Goal: Task Accomplishment & Management: Manage account settings

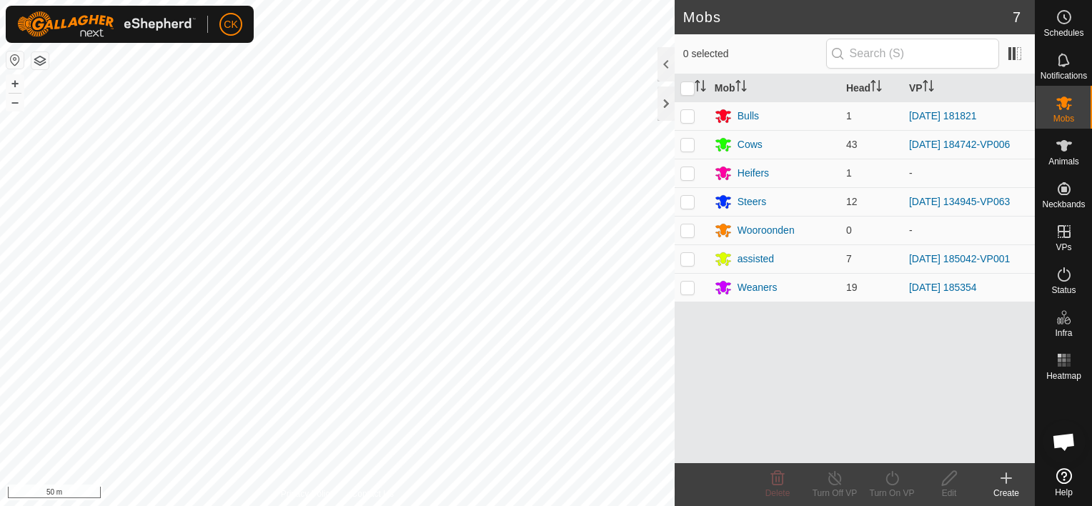
scroll to position [115, 0]
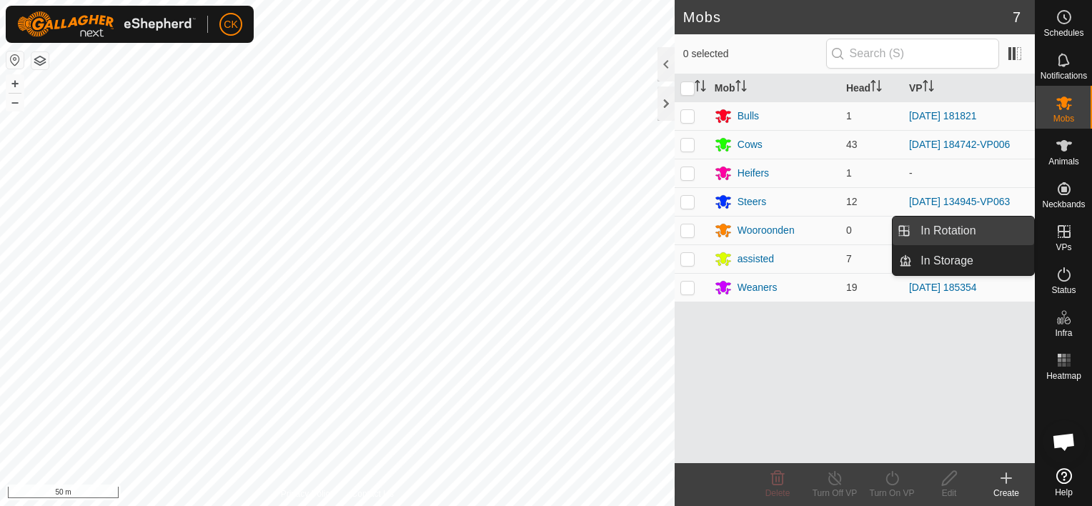
click at [1000, 230] on link "In Rotation" at bounding box center [973, 231] width 122 height 29
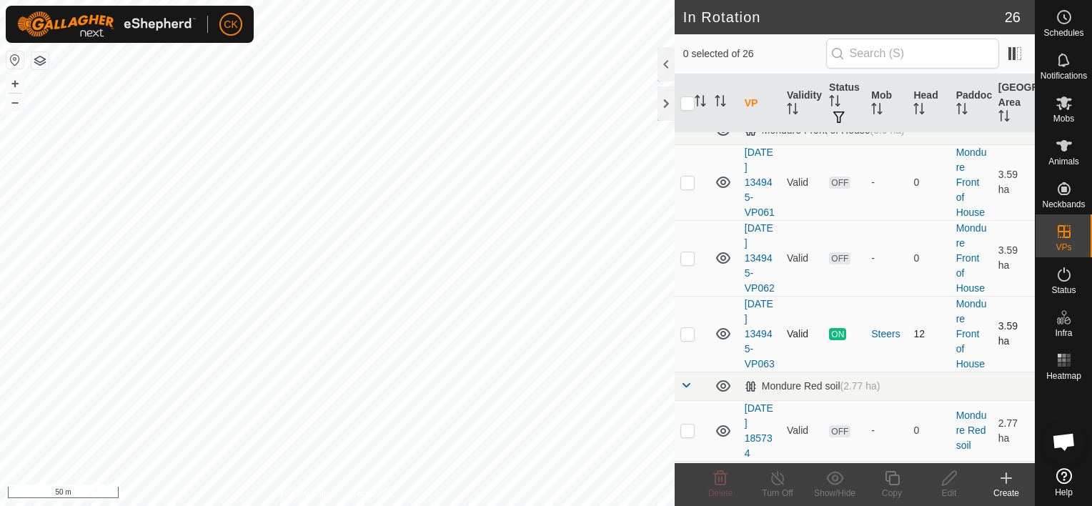
scroll to position [643, 0]
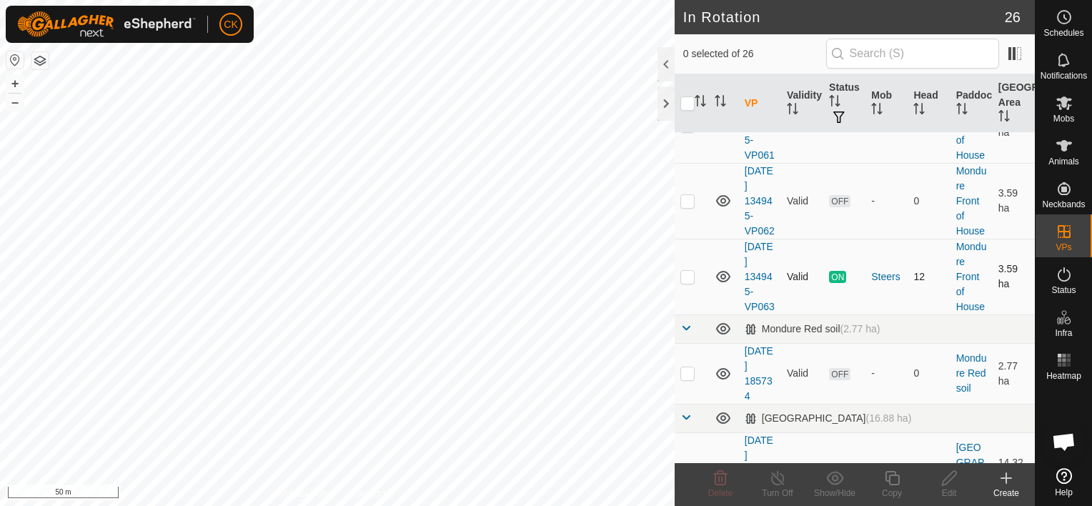
click at [687, 282] on p-checkbox at bounding box center [687, 276] width 14 height 11
checkbox input "true"
click at [887, 474] on icon at bounding box center [892, 477] width 18 height 17
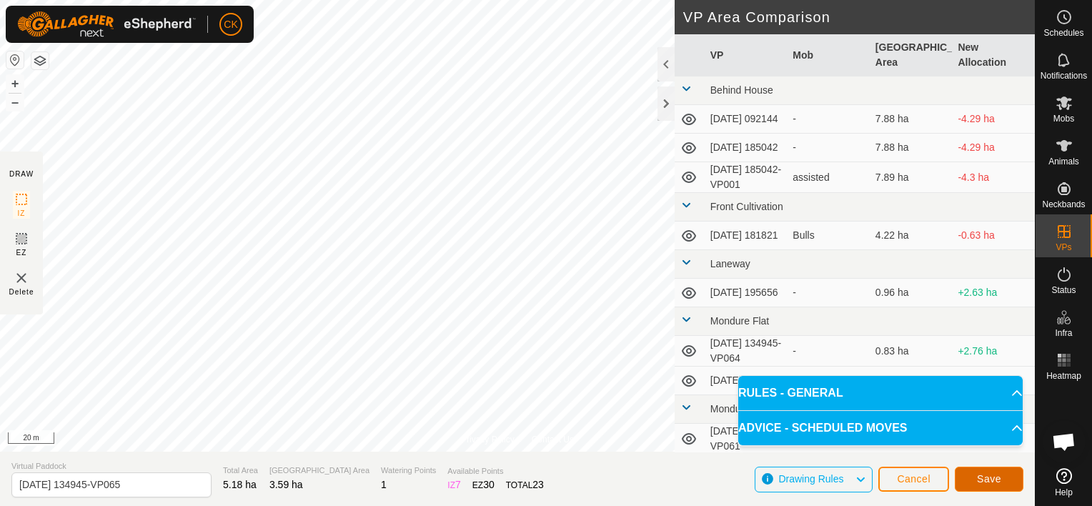
click at [983, 477] on span "Save" at bounding box center [989, 478] width 24 height 11
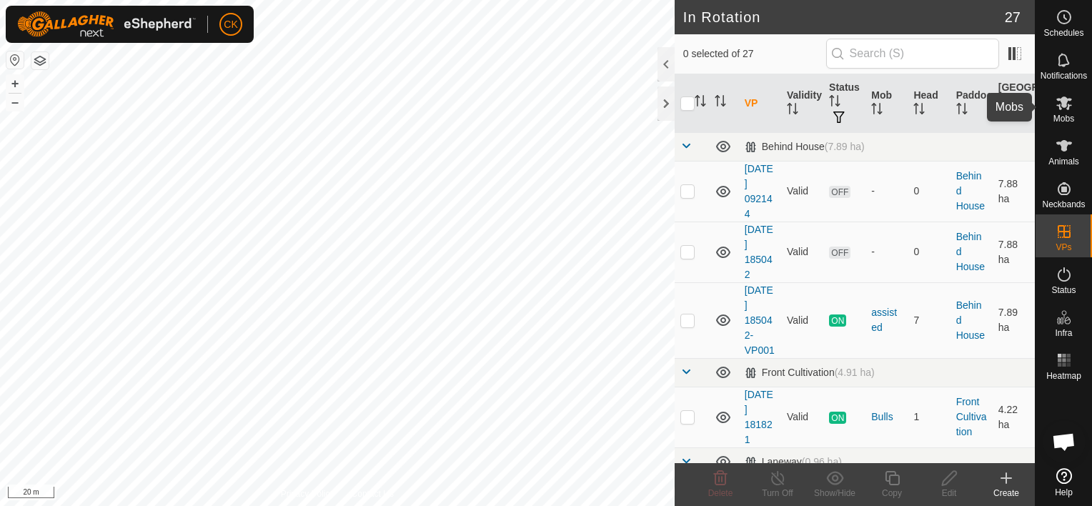
click at [1063, 100] on icon at bounding box center [1064, 103] width 16 height 14
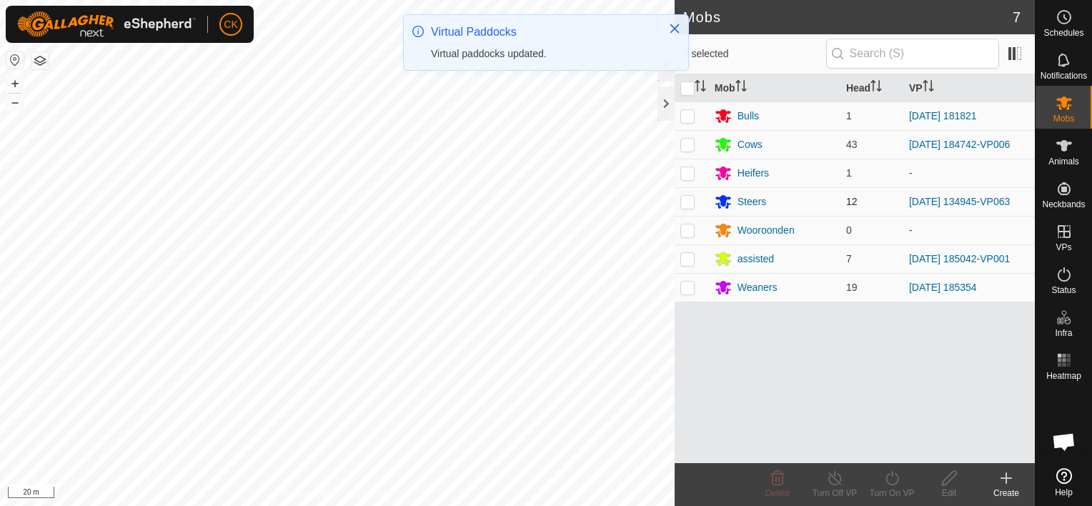
click at [687, 199] on p-checkbox at bounding box center [687, 201] width 14 height 11
checkbox input "true"
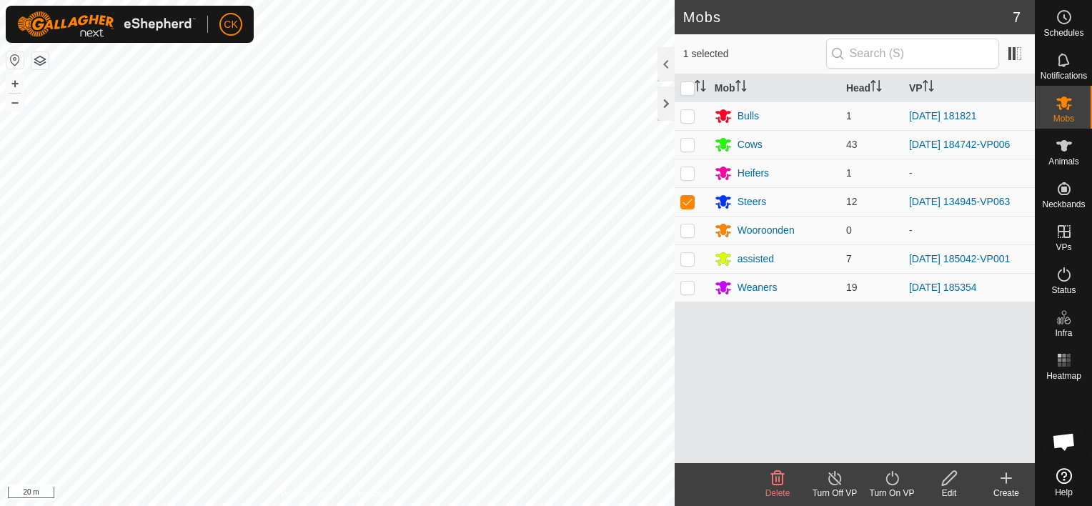
click at [890, 478] on icon at bounding box center [892, 477] width 18 height 17
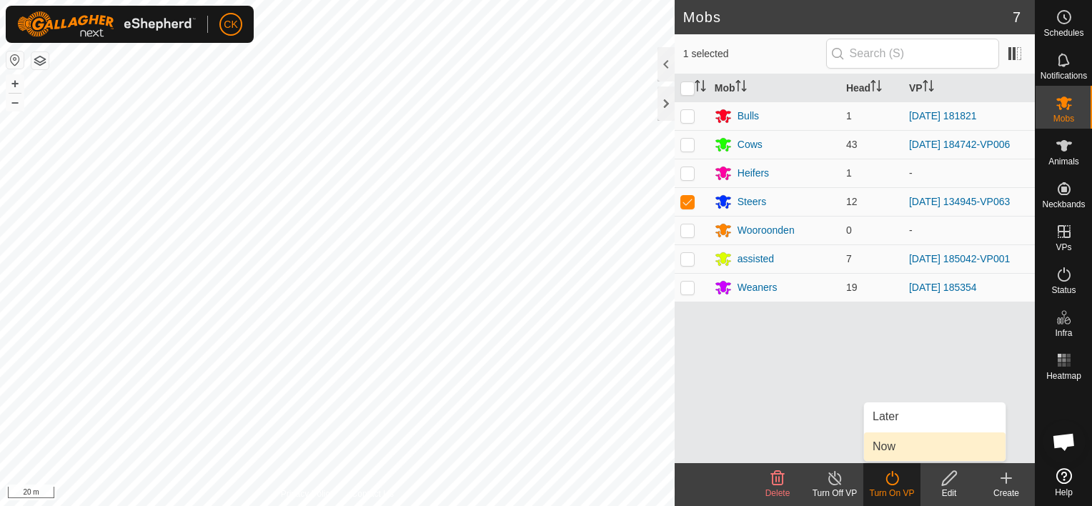
click at [887, 442] on link "Now" at bounding box center [934, 446] width 141 height 29
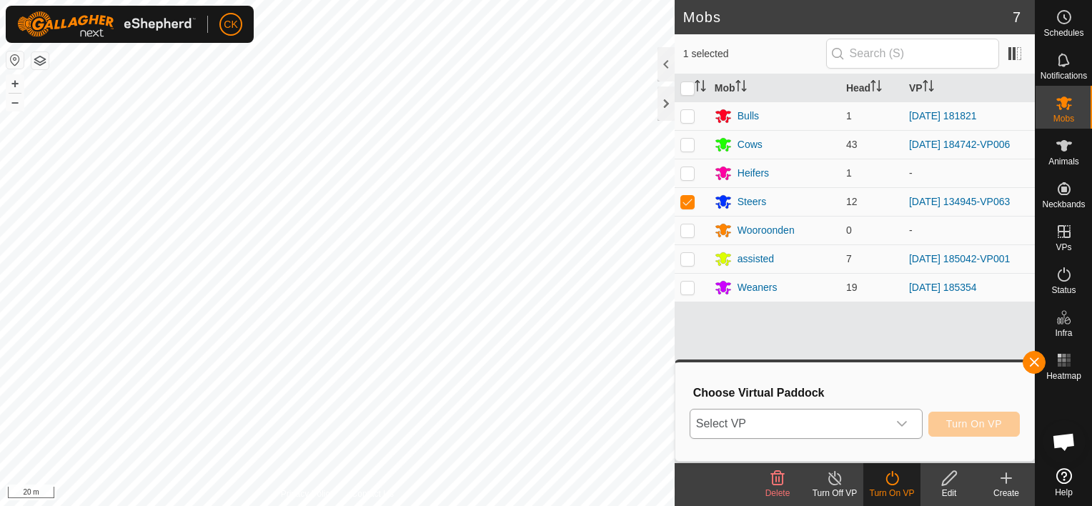
click at [907, 420] on icon "dropdown trigger" at bounding box center [901, 423] width 11 height 11
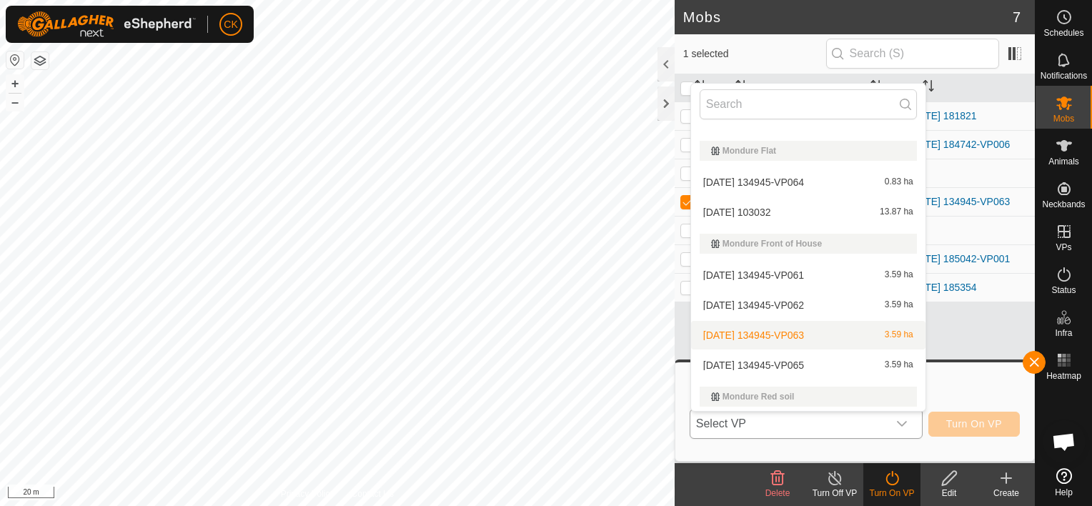
scroll to position [310, 0]
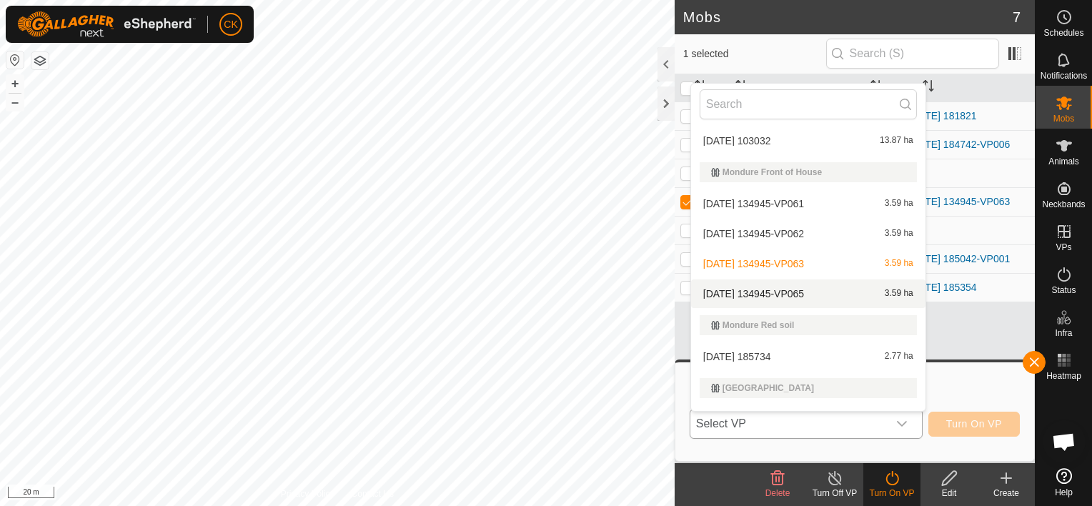
click at [806, 292] on li "[DATE] 134945-VP065 3.59 ha" at bounding box center [808, 293] width 234 height 29
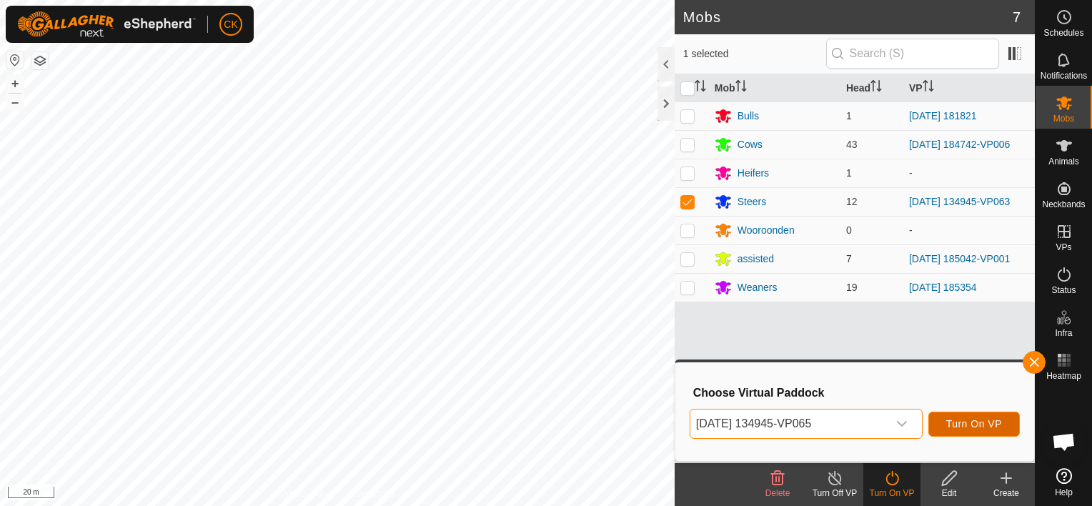
click at [963, 422] on span "Turn On VP" at bounding box center [974, 423] width 56 height 11
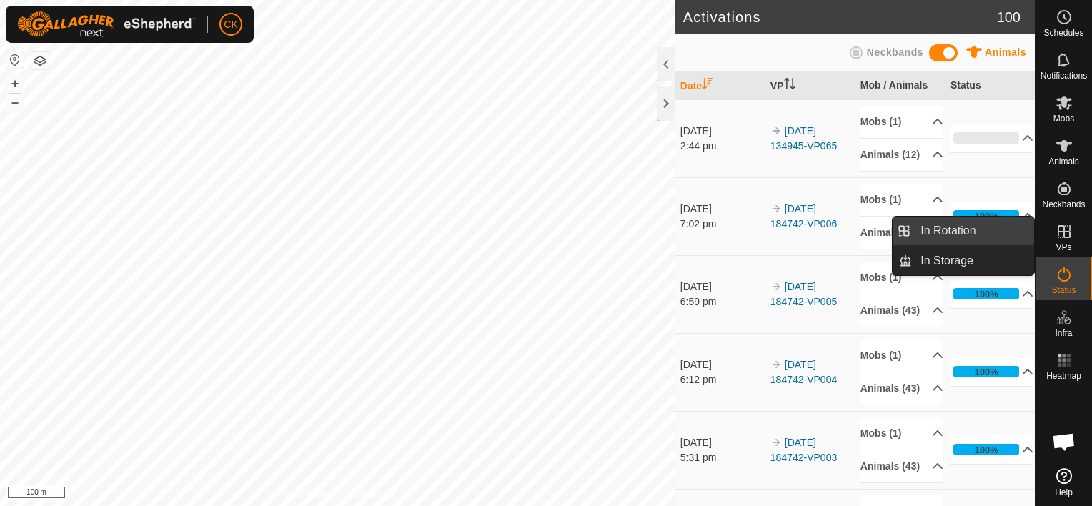
click at [1000, 225] on link "In Rotation" at bounding box center [973, 231] width 122 height 29
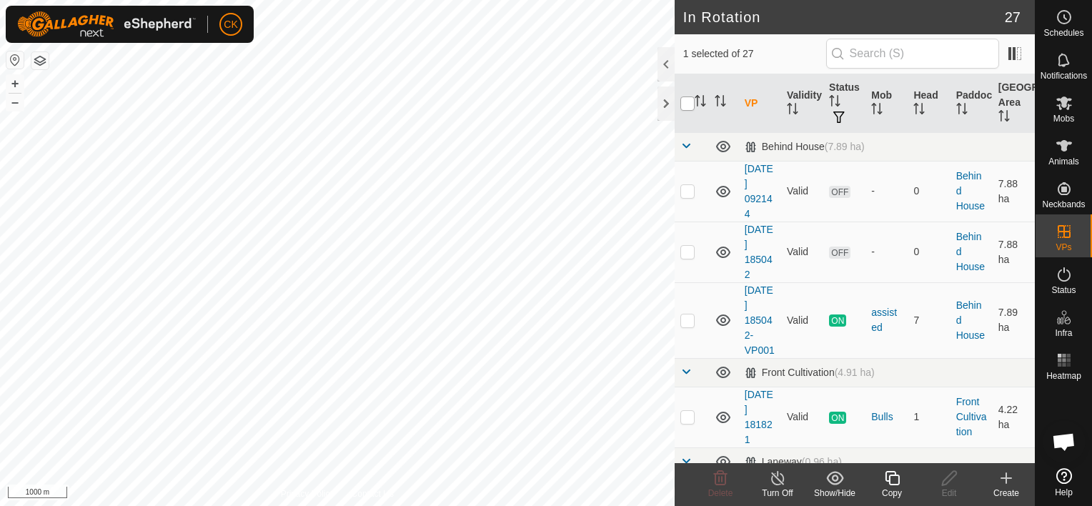
click at [686, 100] on input "checkbox" at bounding box center [687, 103] width 14 height 14
checkbox input "true"
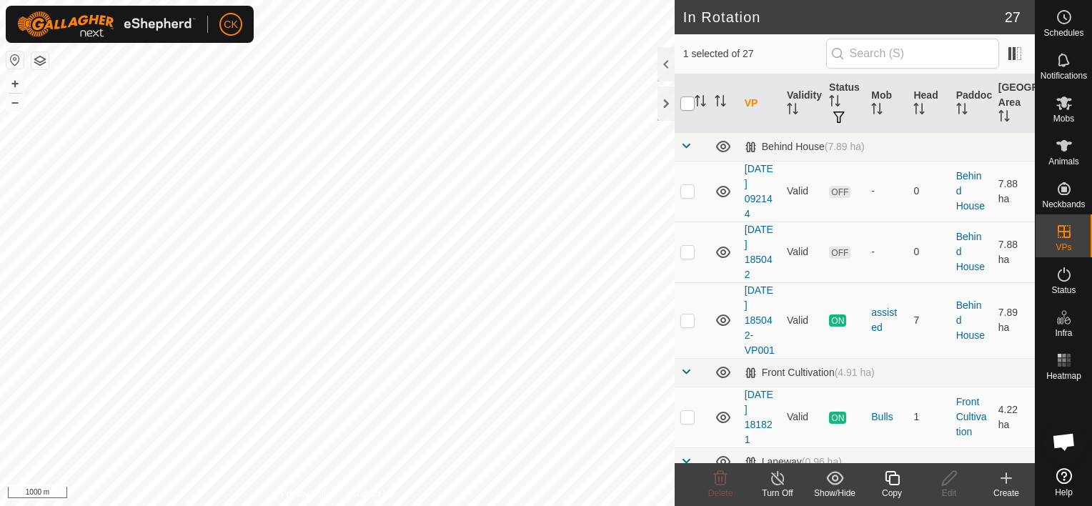
checkbox input "true"
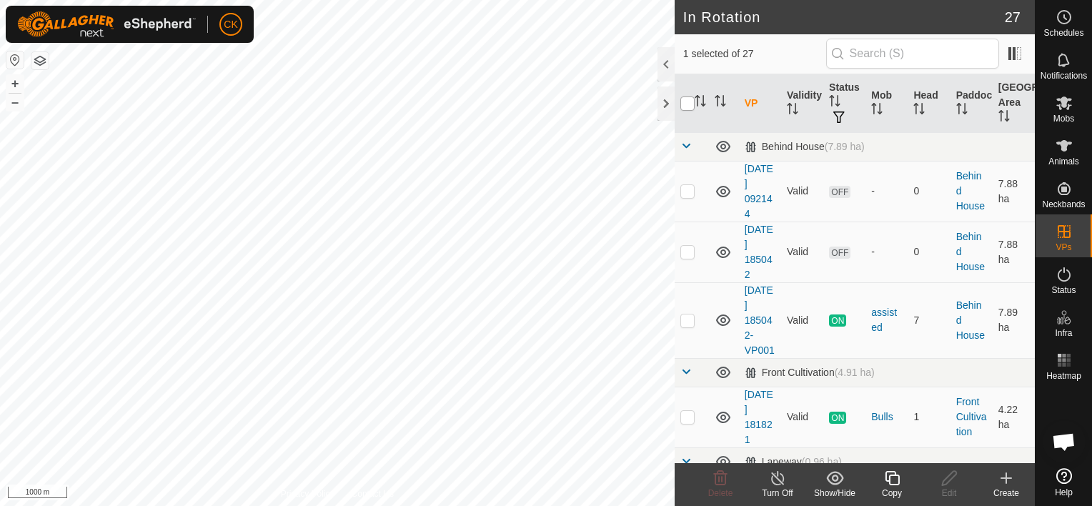
checkbox input "true"
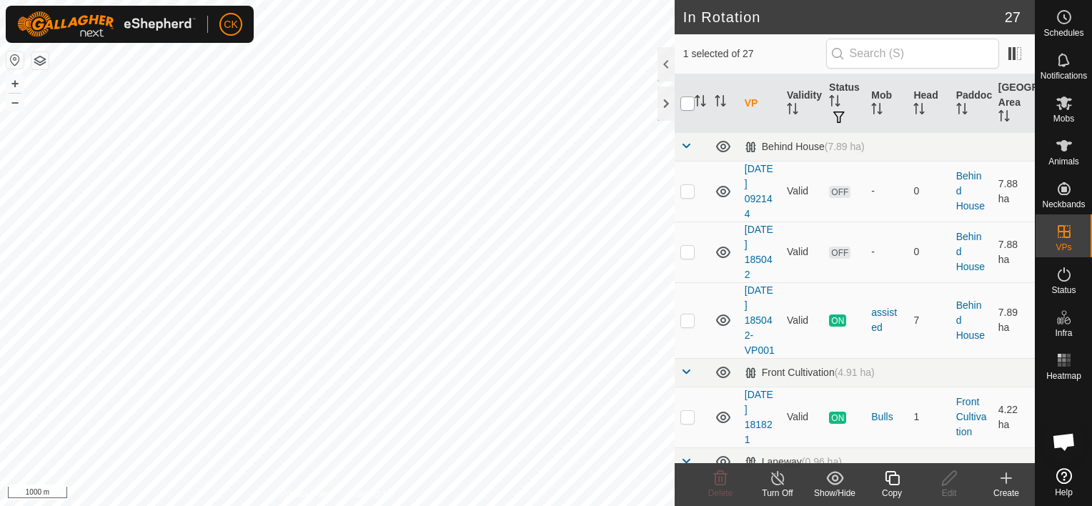
checkbox input "true"
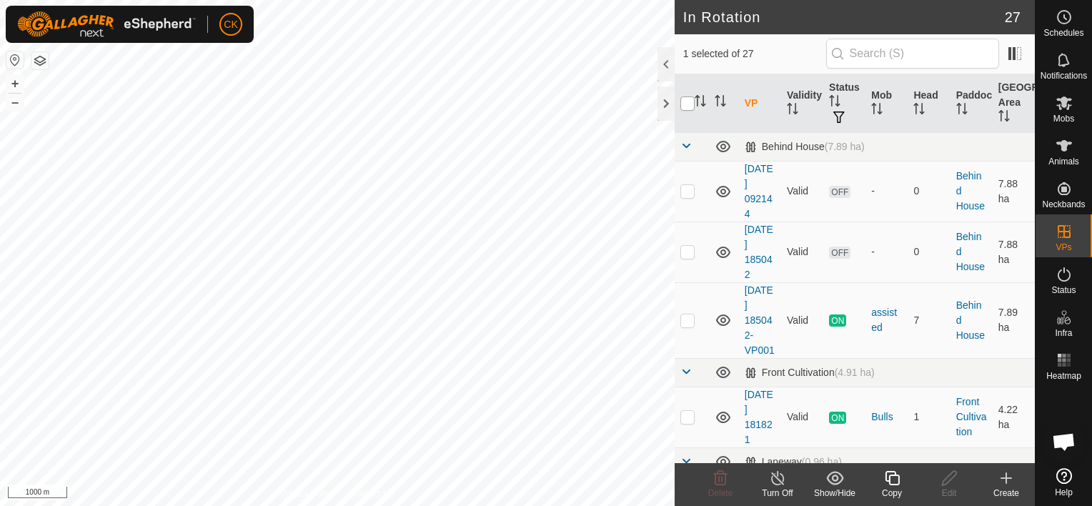
checkbox input "true"
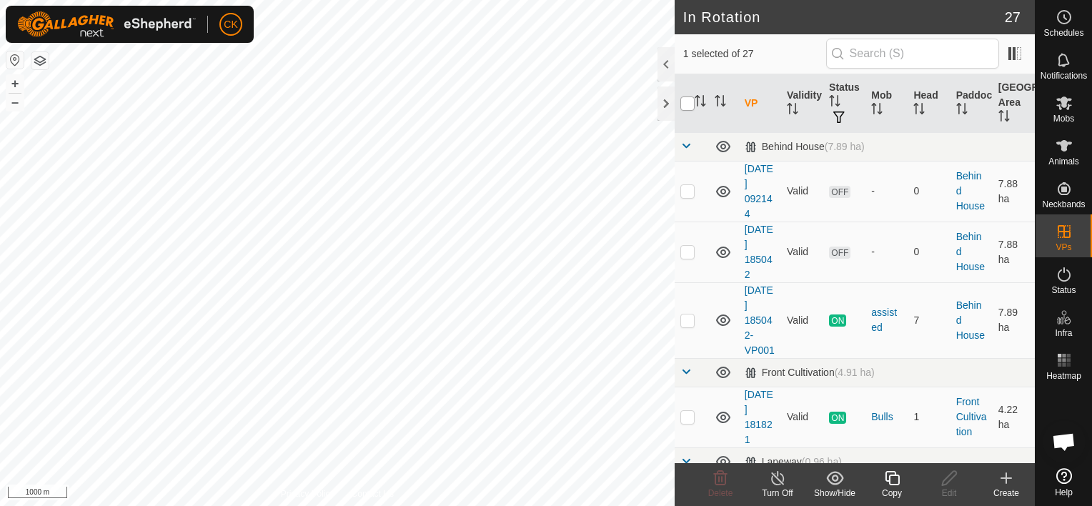
checkbox input "true"
click at [692, 101] on input "checkbox" at bounding box center [687, 103] width 14 height 14
checkbox input "false"
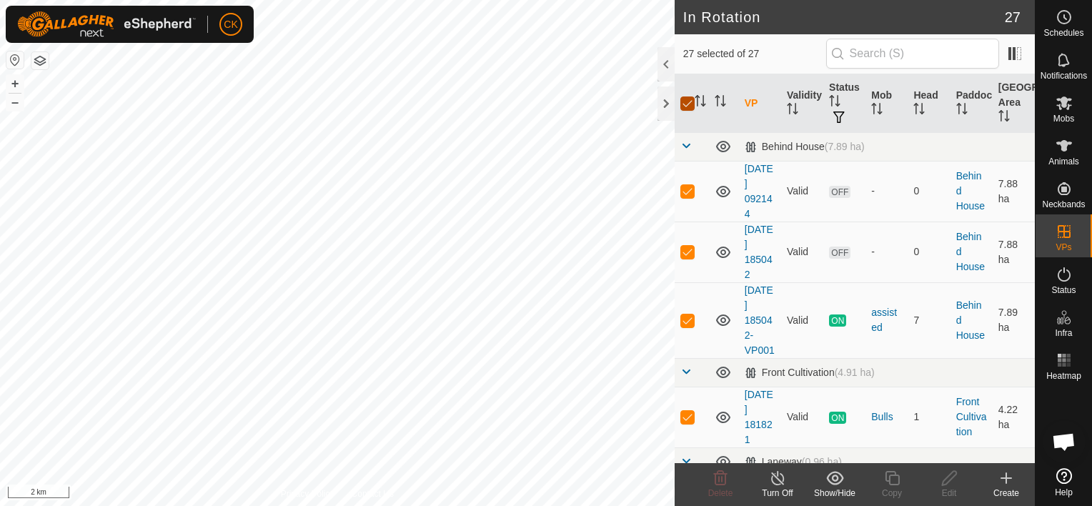
checkbox input "false"
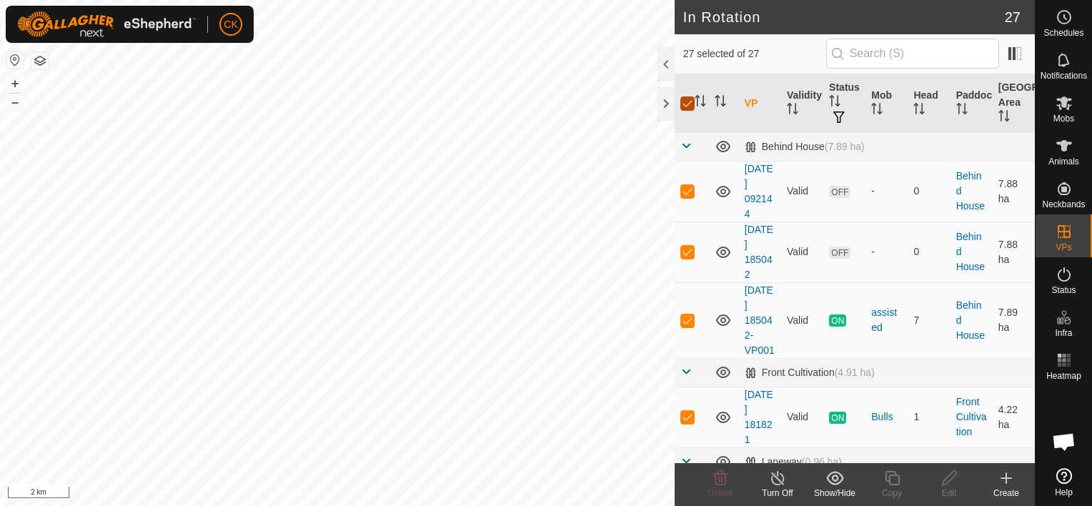
checkbox input "false"
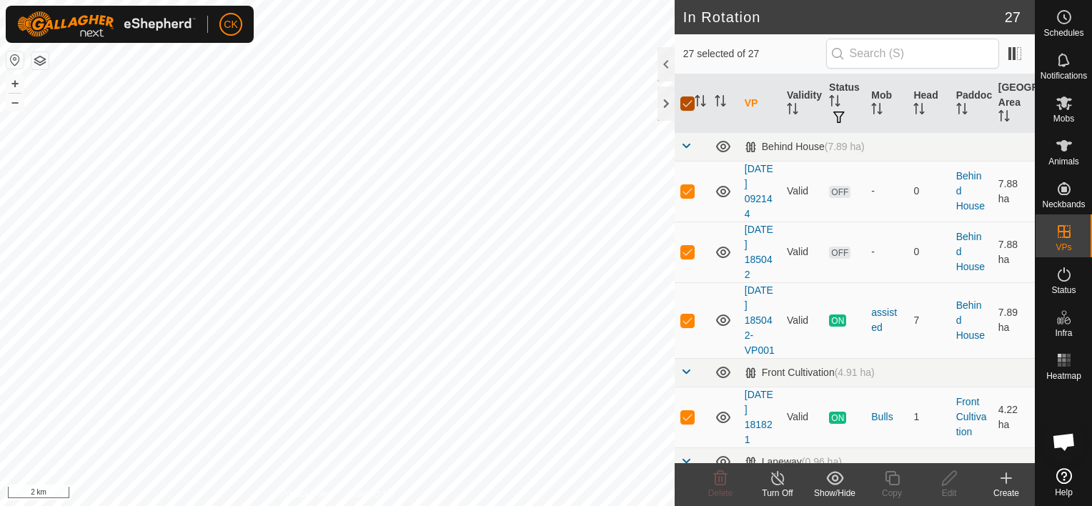
checkbox input "false"
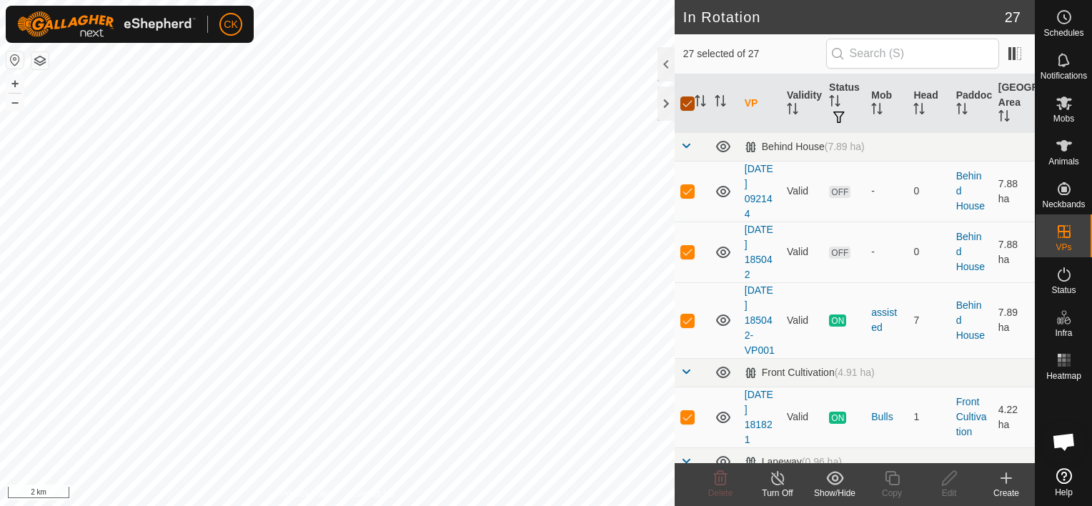
checkbox input "false"
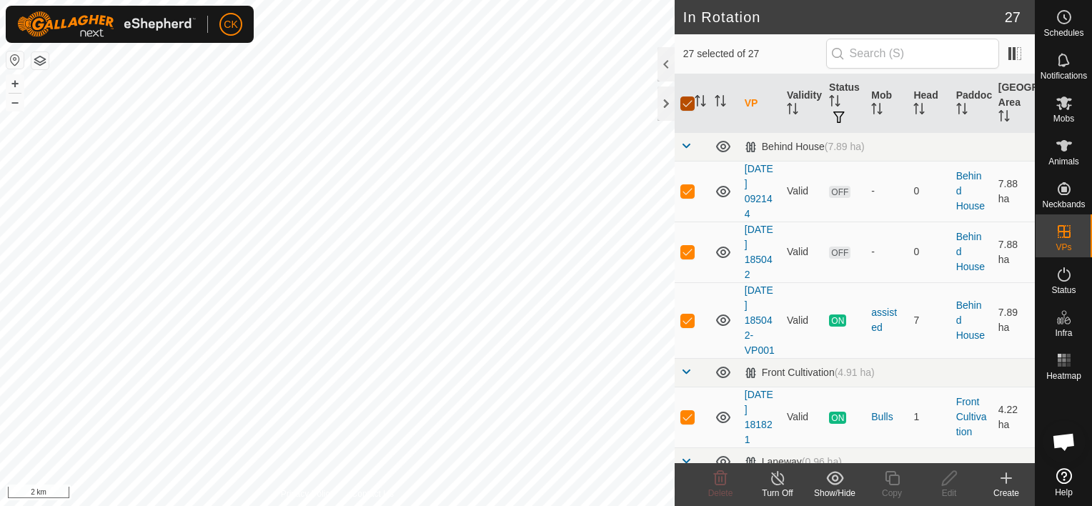
checkbox input "false"
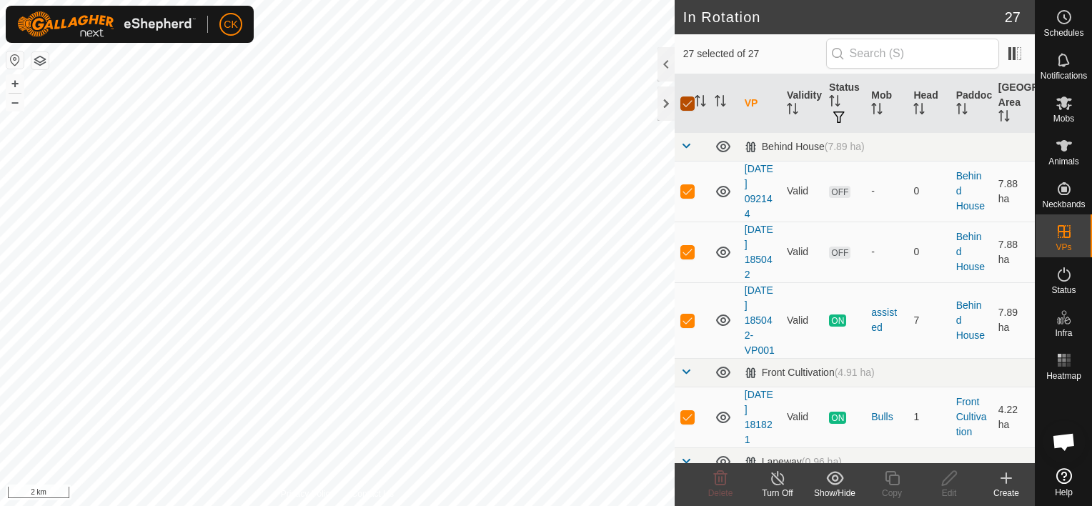
checkbox input "false"
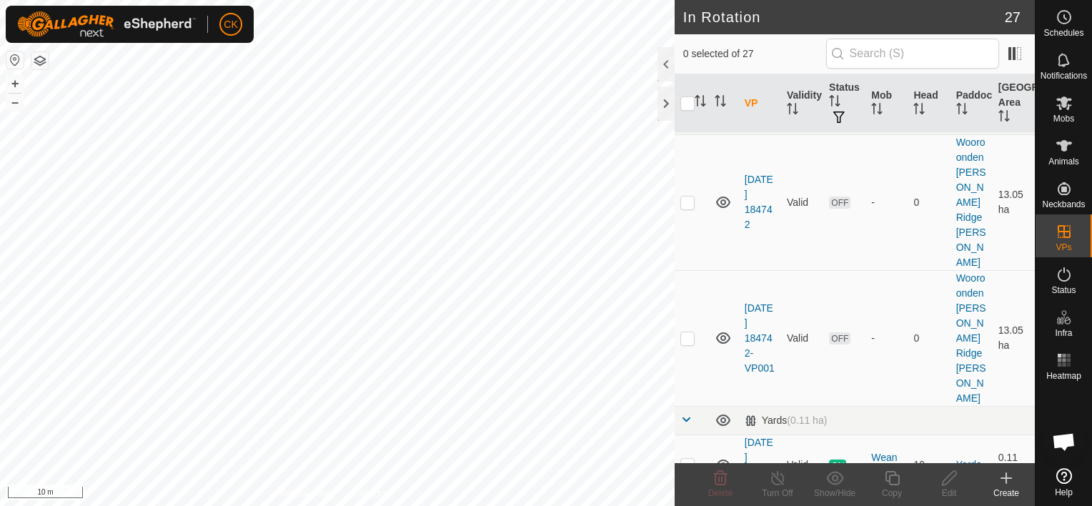
scroll to position [2101, 0]
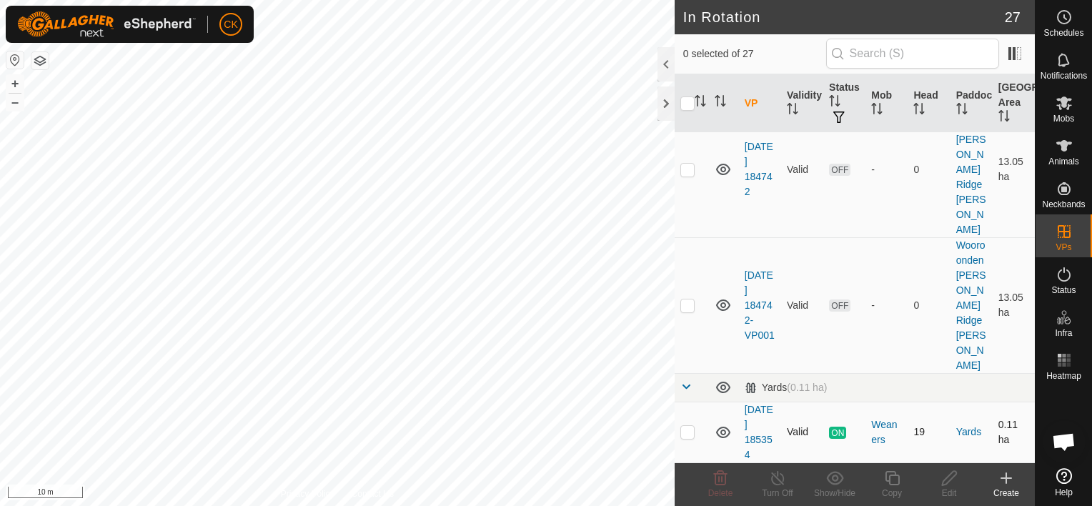
click at [689, 435] on p-checkbox at bounding box center [687, 431] width 14 height 11
checkbox input "true"
click at [887, 477] on icon at bounding box center [892, 477] width 18 height 17
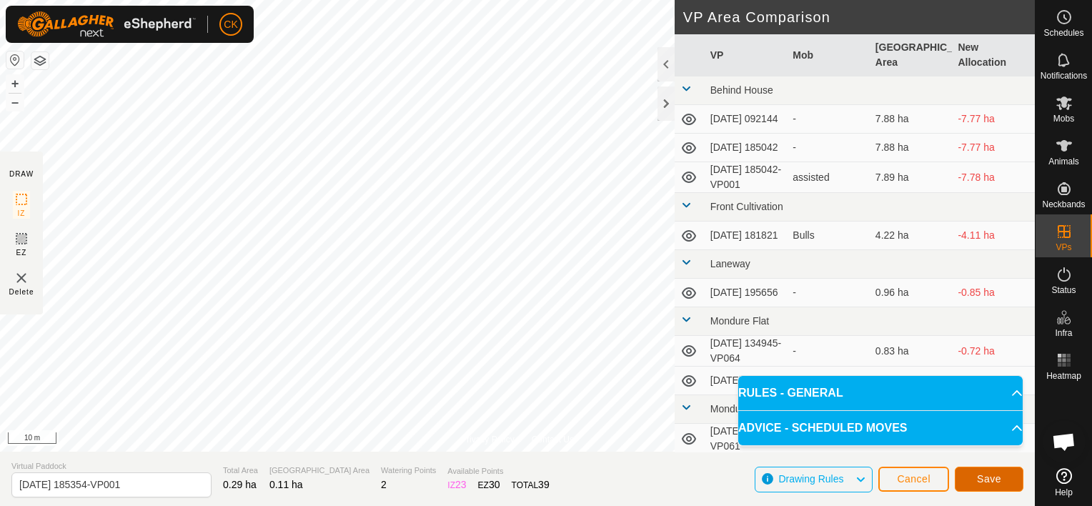
click at [999, 475] on span "Save" at bounding box center [989, 478] width 24 height 11
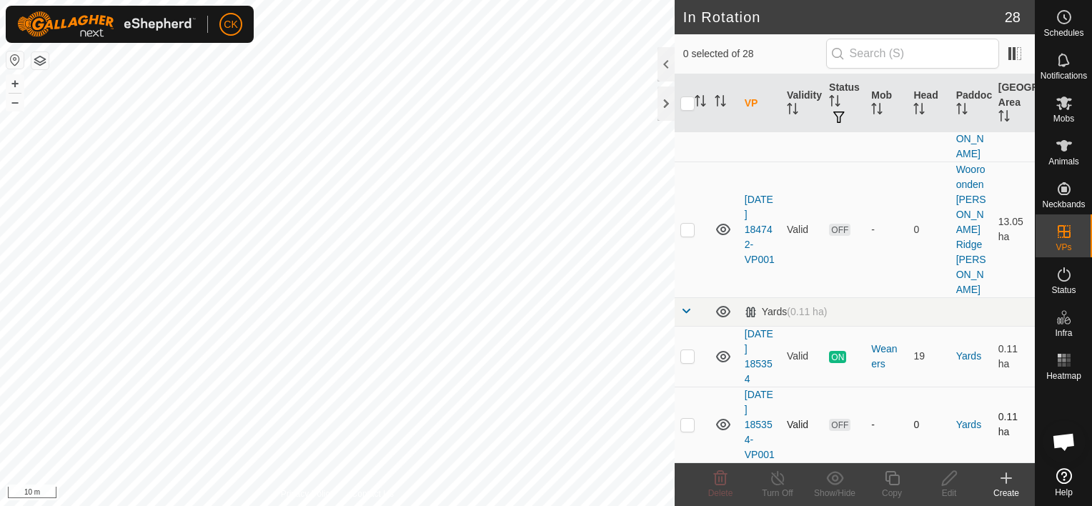
scroll to position [2192, 0]
click at [1061, 100] on icon at bounding box center [1064, 103] width 16 height 14
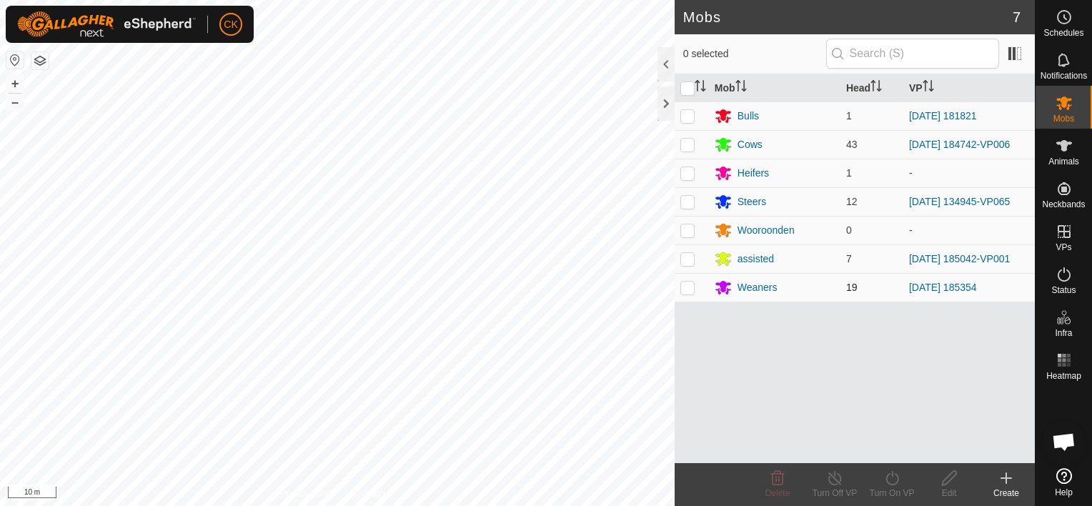
click at [686, 287] on p-checkbox at bounding box center [687, 287] width 14 height 11
checkbox input "true"
click at [891, 479] on icon at bounding box center [892, 477] width 18 height 17
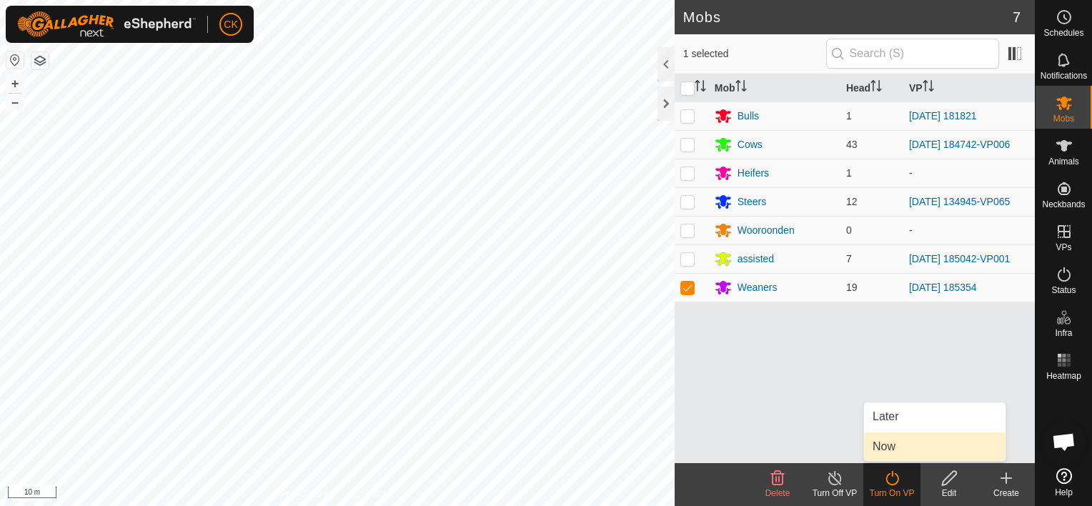
click at [887, 444] on link "Now" at bounding box center [934, 446] width 141 height 29
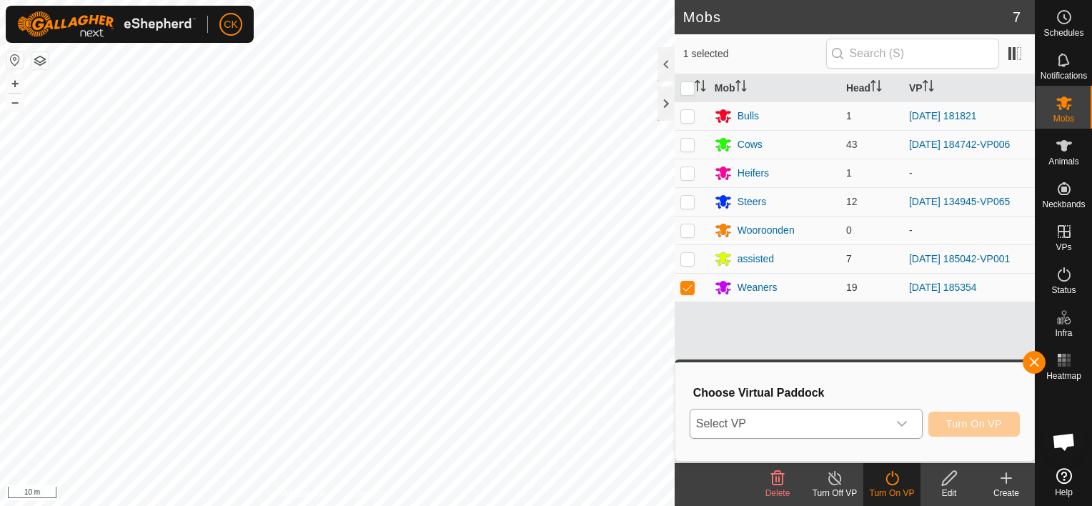
click at [900, 422] on icon "dropdown trigger" at bounding box center [902, 424] width 10 height 6
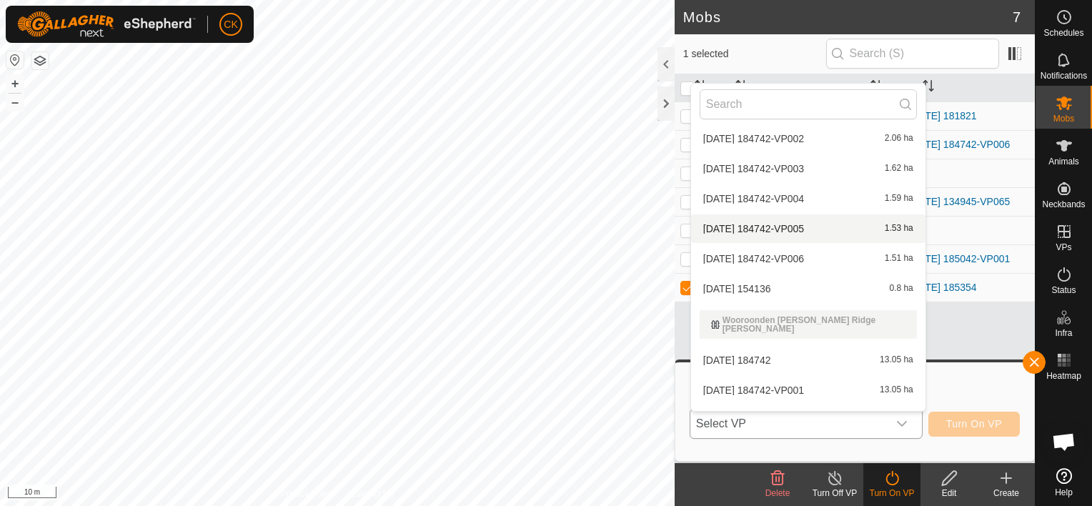
scroll to position [882, 0]
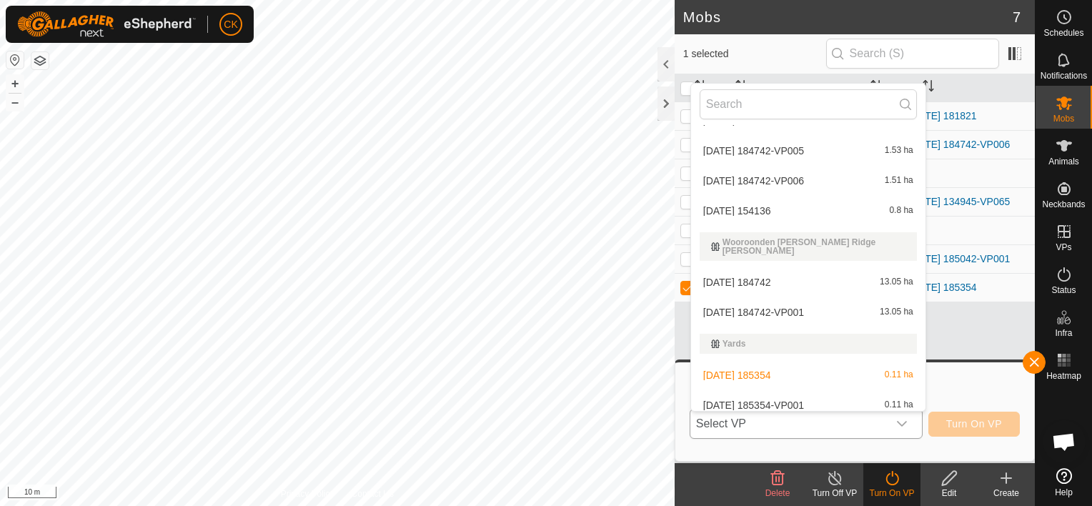
click at [798, 394] on li "[DATE] 185354-VP001 0.11 ha" at bounding box center [808, 405] width 234 height 29
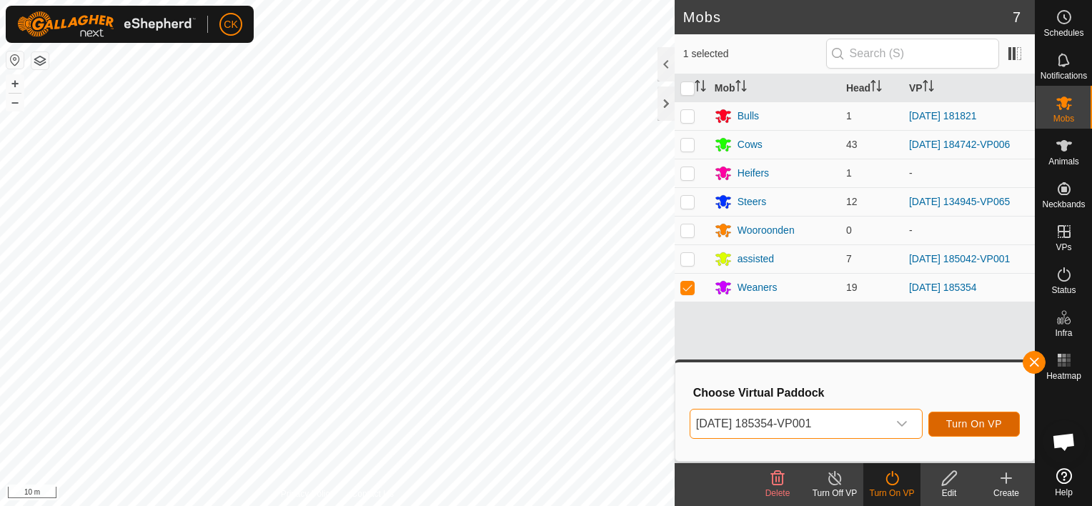
click at [959, 423] on span "Turn On VP" at bounding box center [974, 423] width 56 height 11
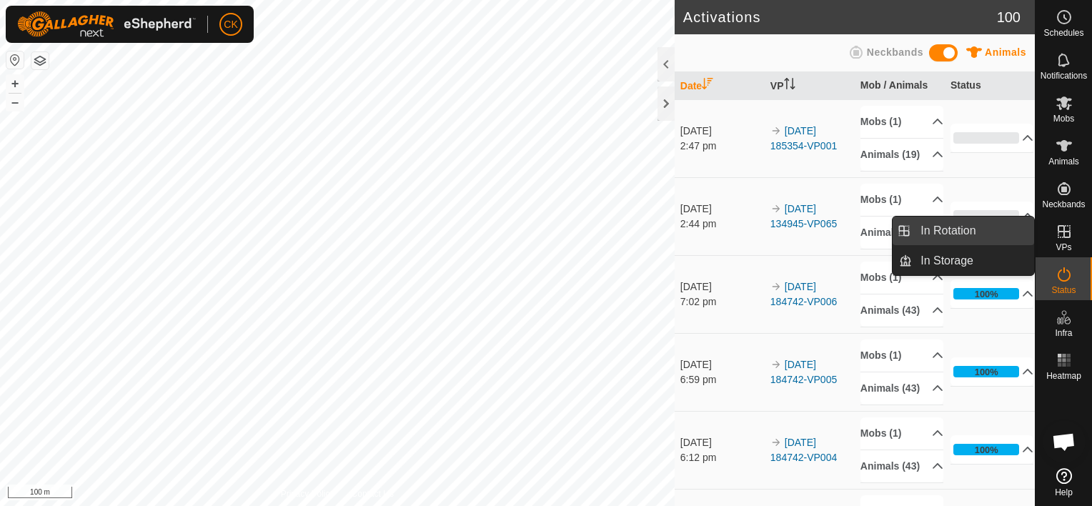
click at [998, 230] on link "In Rotation" at bounding box center [973, 231] width 122 height 29
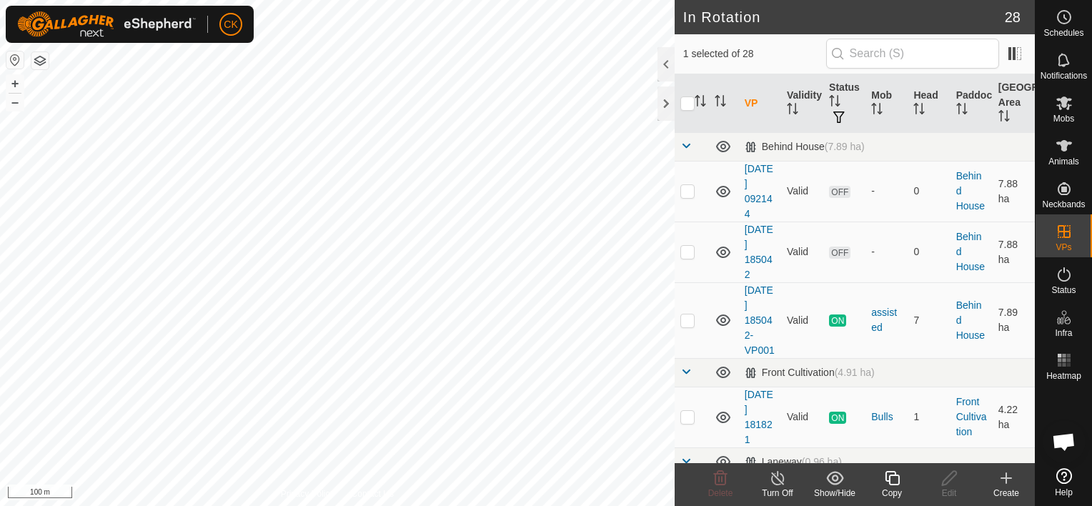
click at [685, 103] on input "checkbox" at bounding box center [687, 103] width 14 height 14
checkbox input "true"
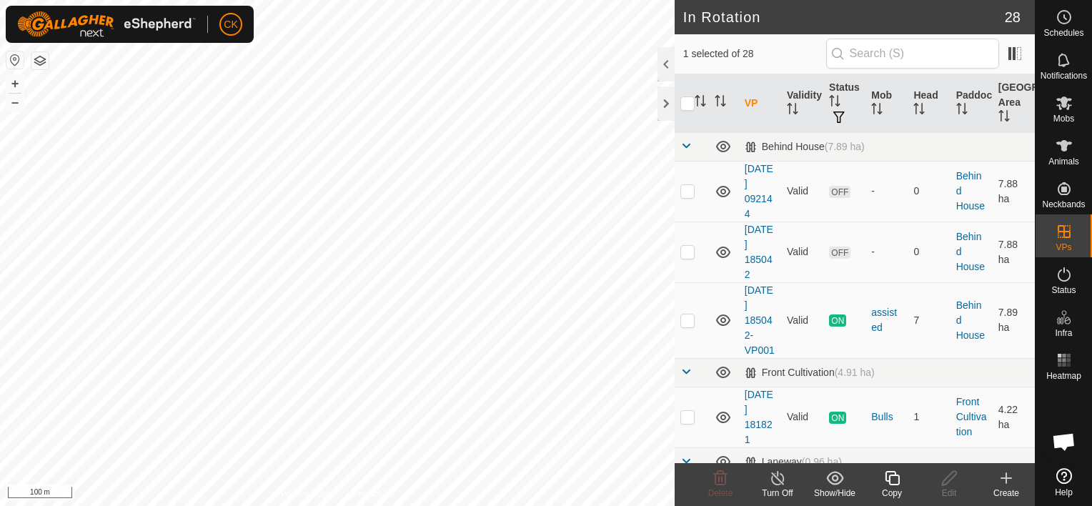
checkbox input "true"
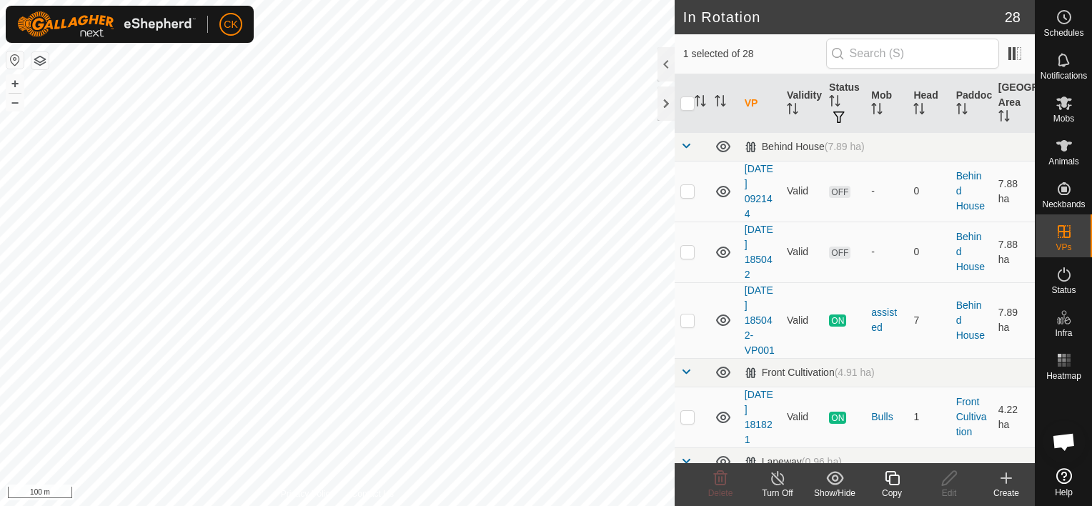
checkbox input "true"
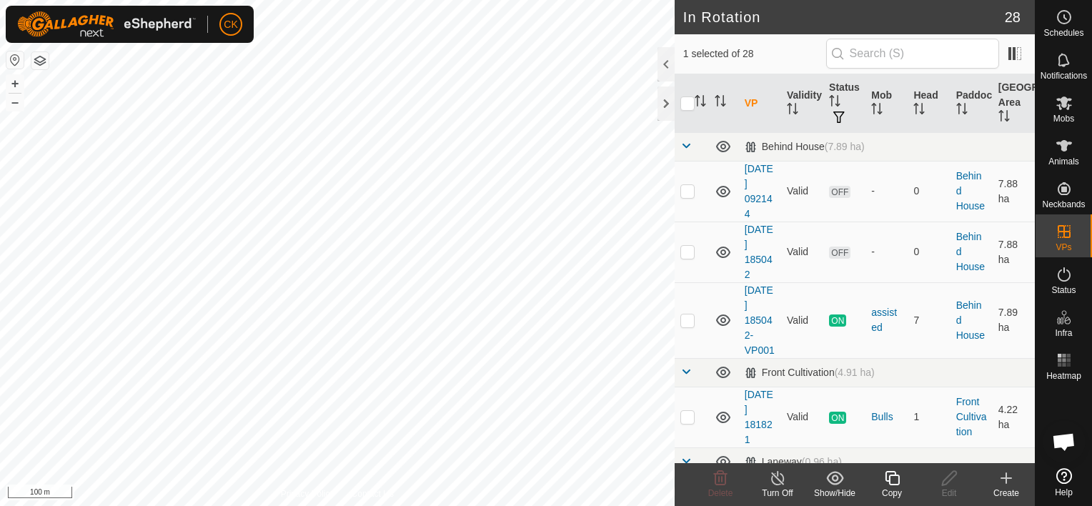
checkbox input "true"
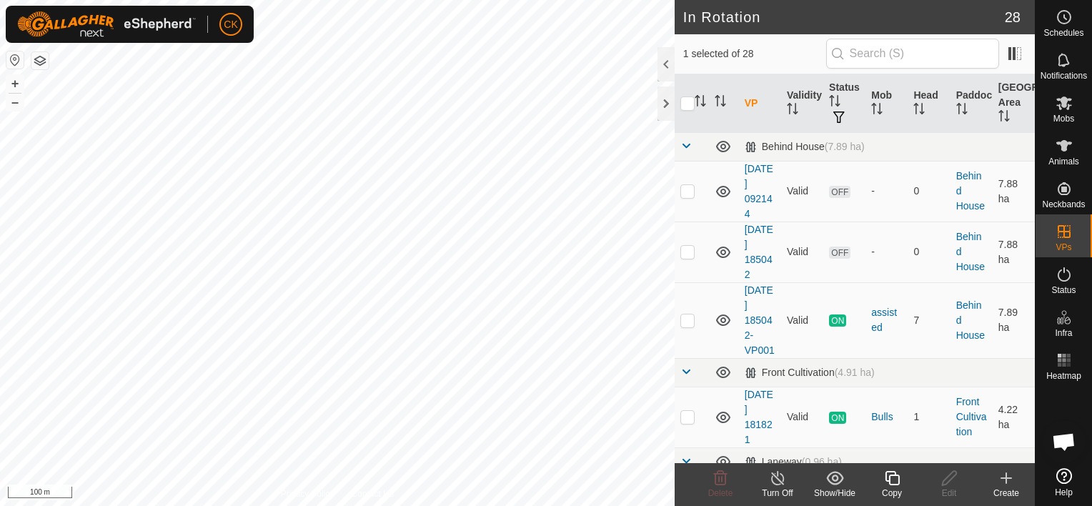
checkbox input "true"
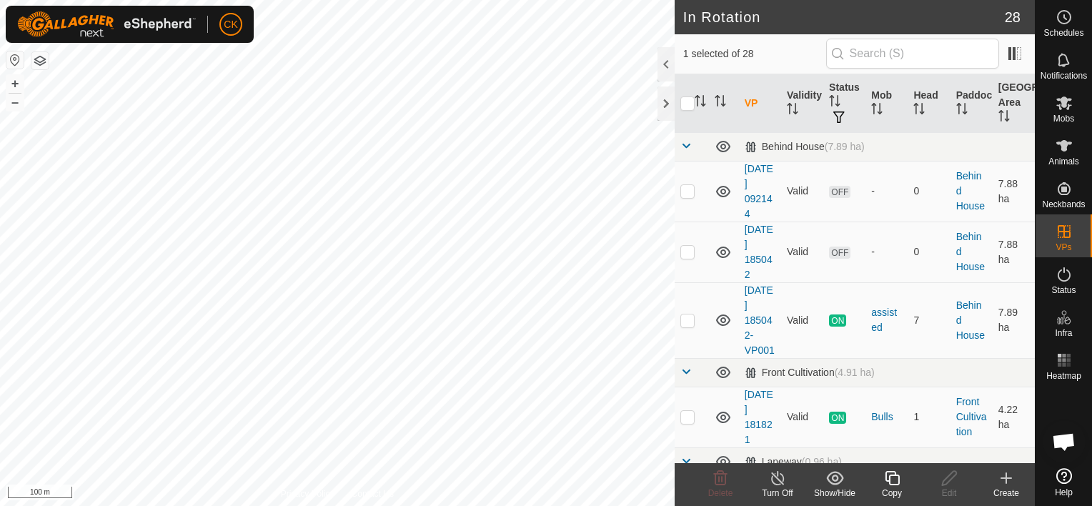
checkbox input "true"
click at [685, 103] on input "checkbox" at bounding box center [687, 103] width 14 height 14
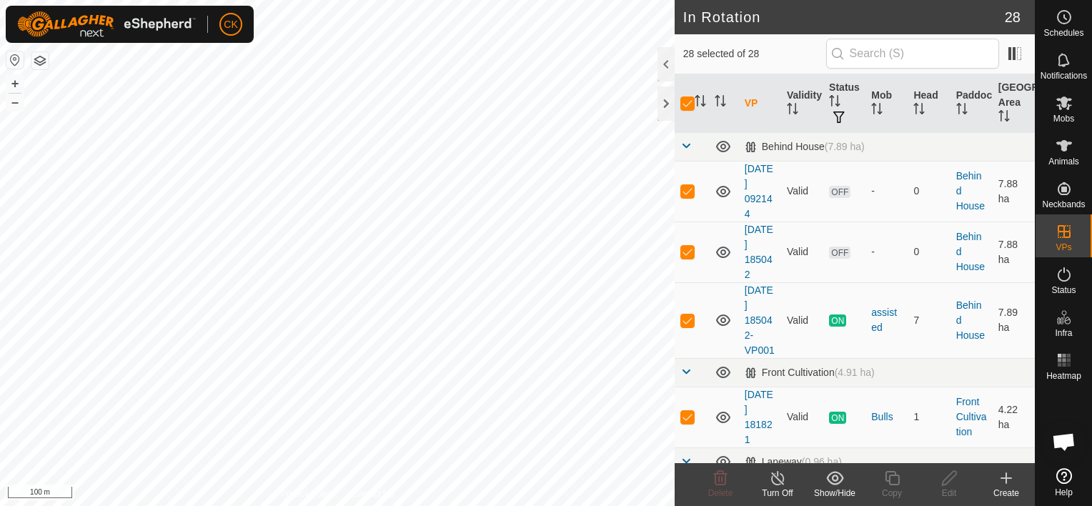
checkbox input "false"
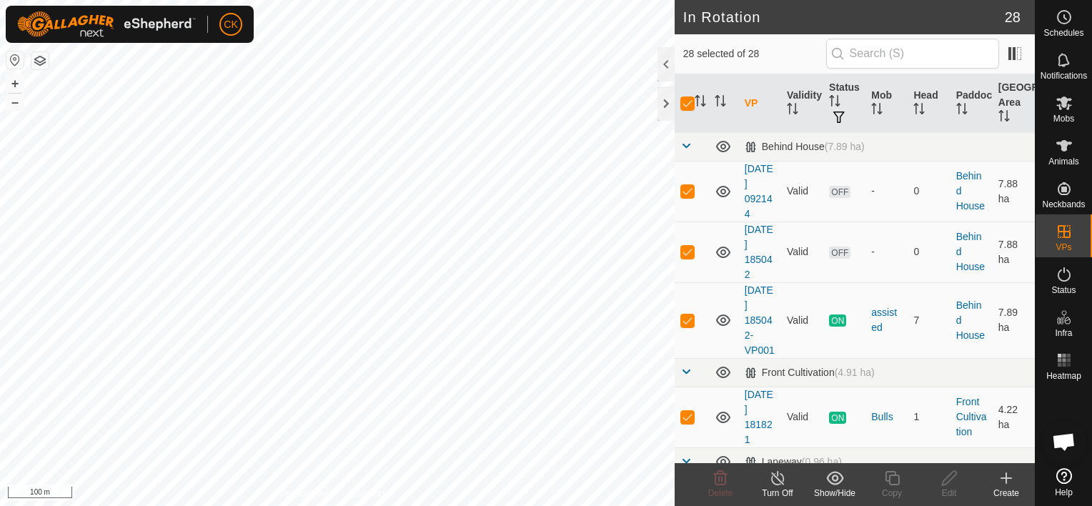
checkbox input "false"
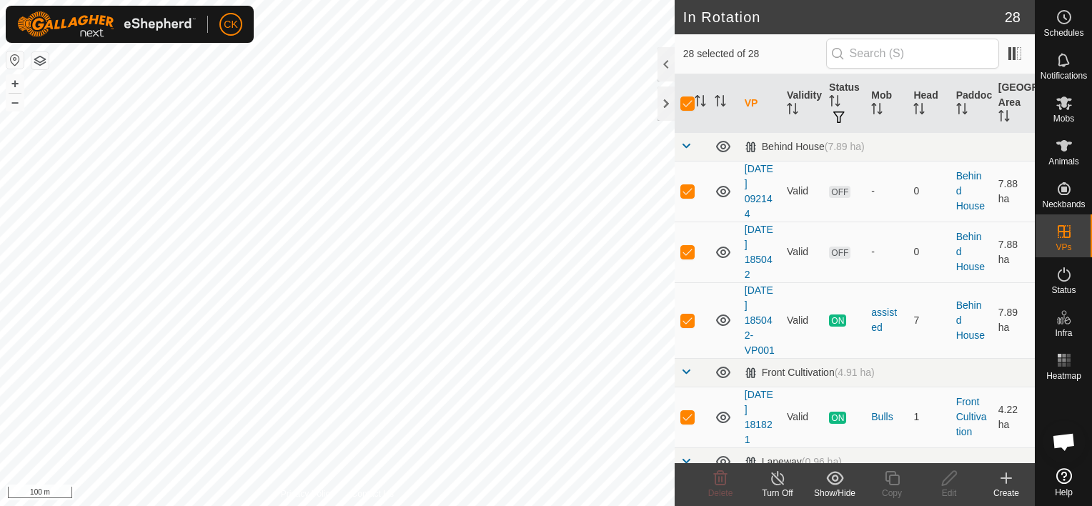
checkbox input "false"
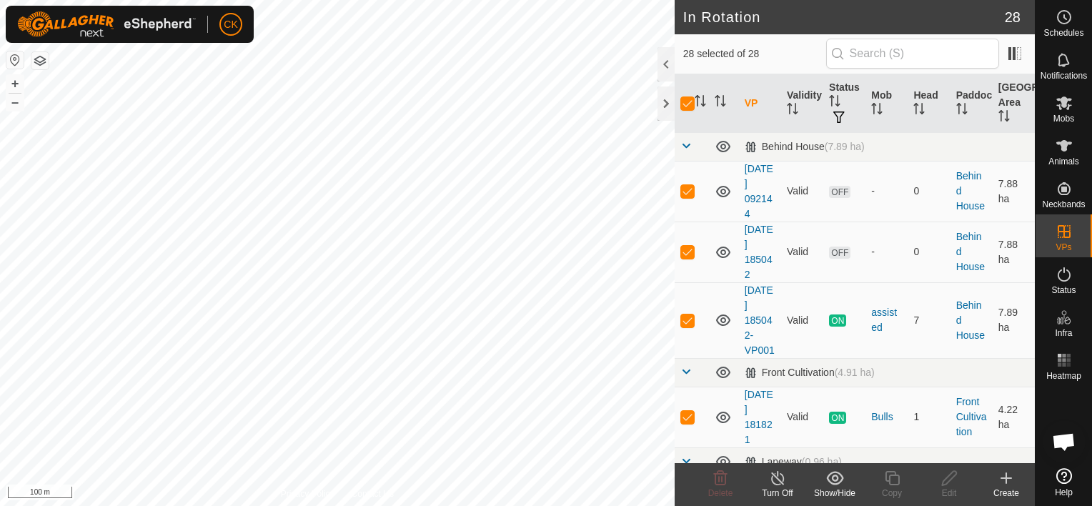
checkbox input "false"
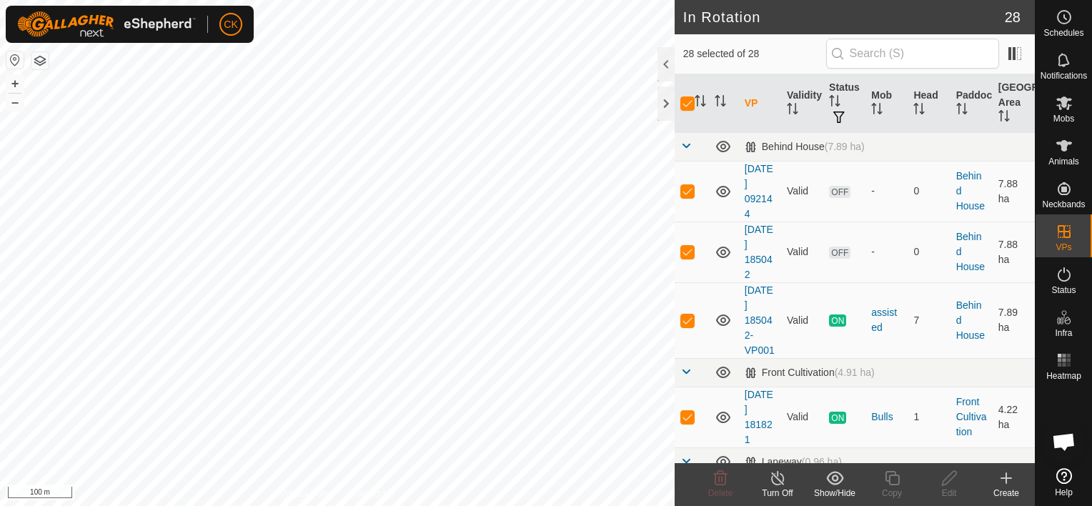
checkbox input "false"
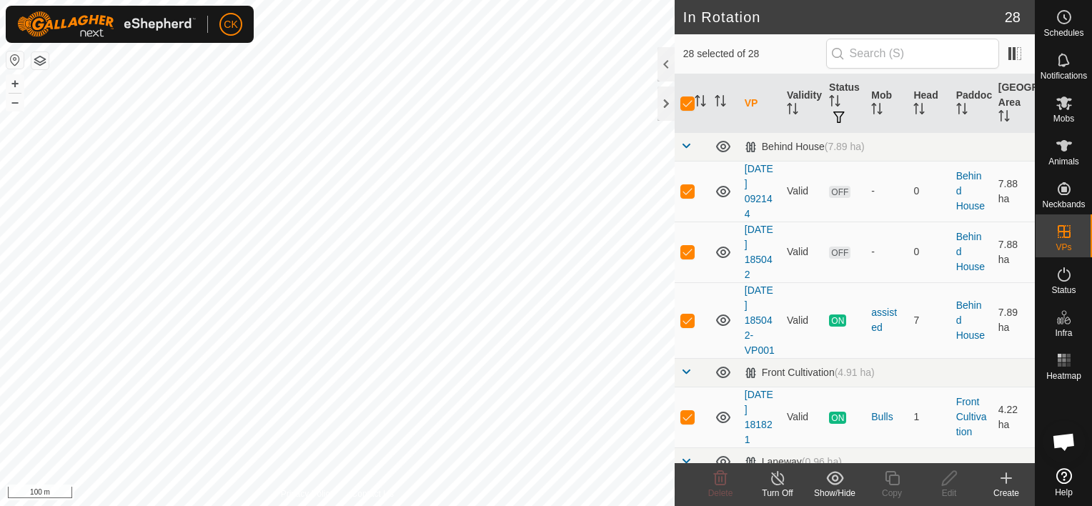
checkbox input "false"
